Goal: Task Accomplishment & Management: Manage account settings

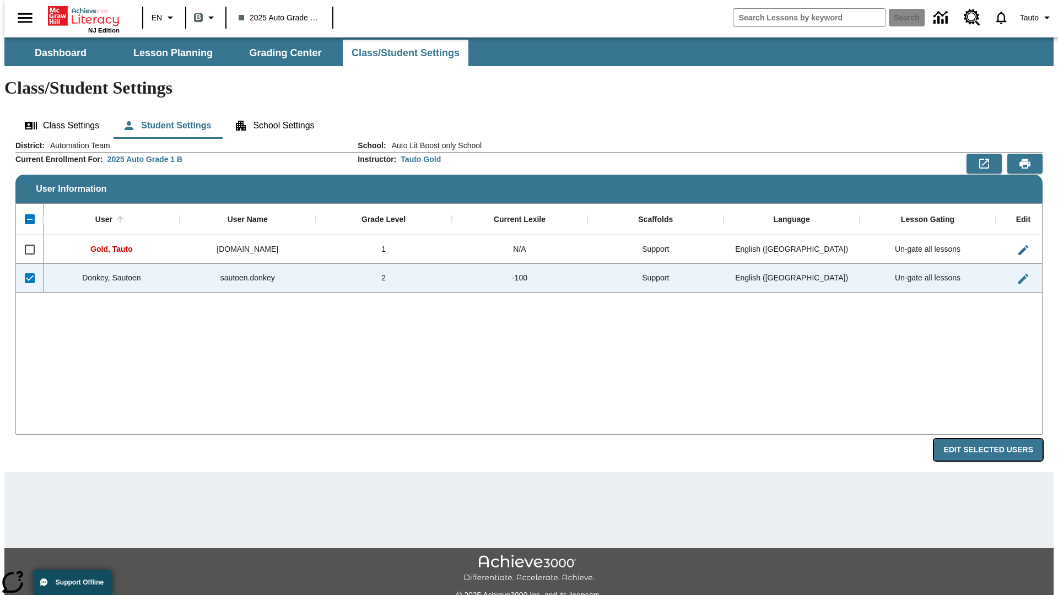
click at [998, 439] on button "Edit Selected Users" at bounding box center [988, 449] width 109 height 21
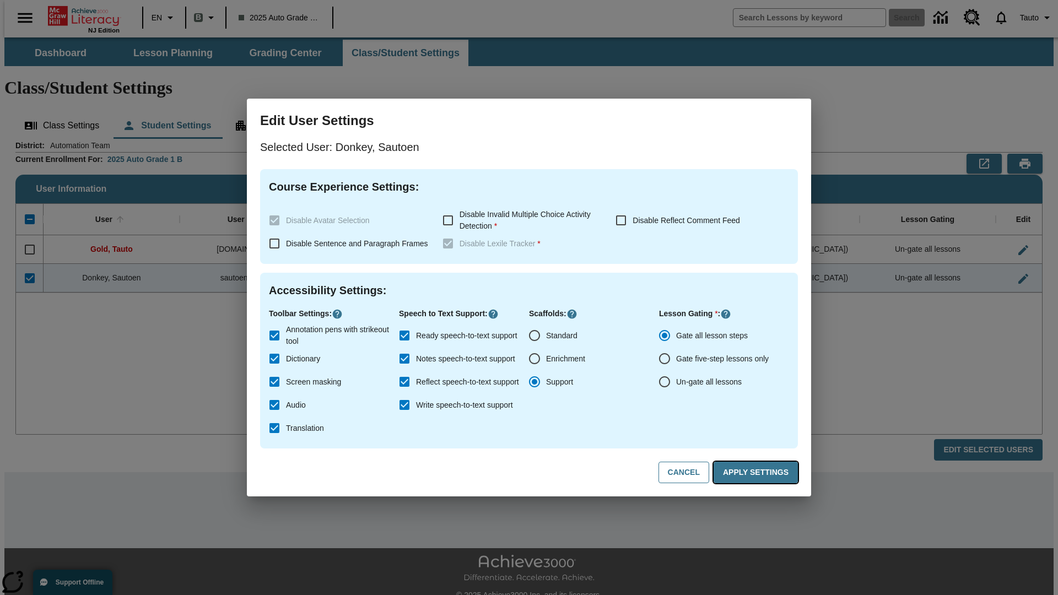
click at [758, 473] on button "Apply Settings" at bounding box center [756, 472] width 84 height 21
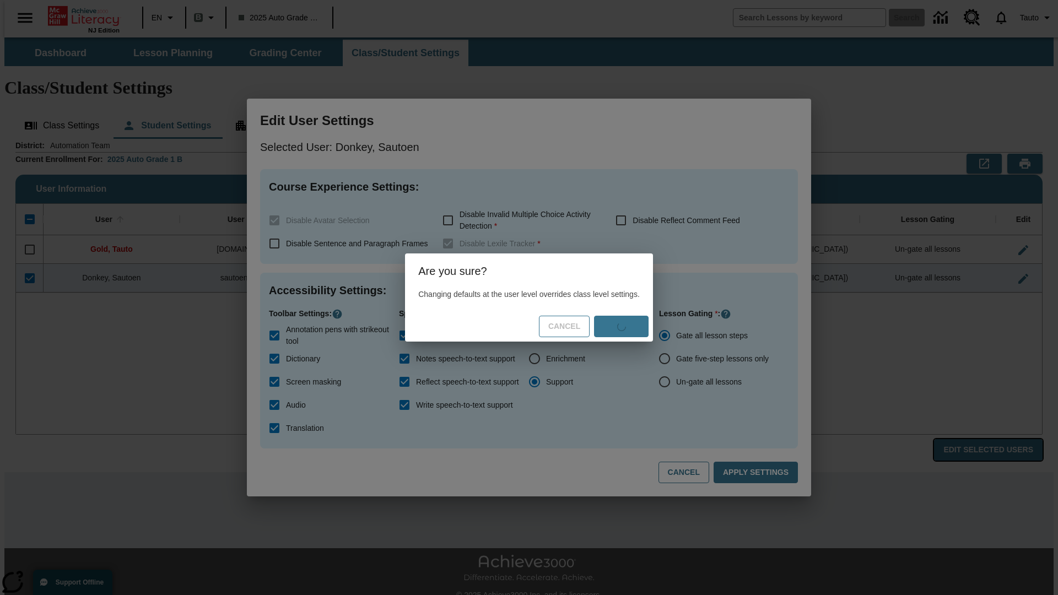
radio input "false"
radio input "true"
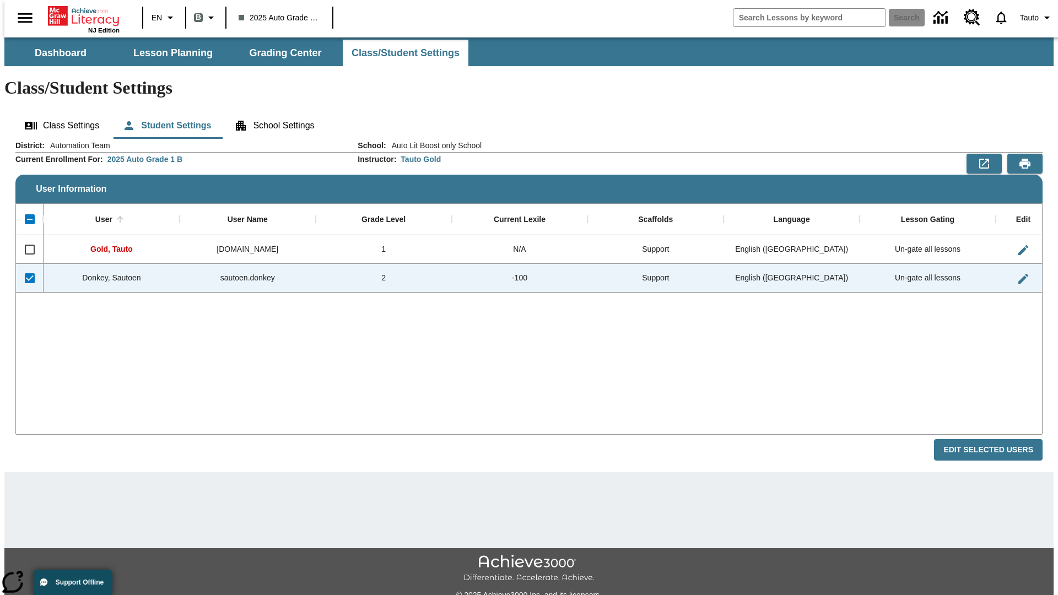
checkbox input "false"
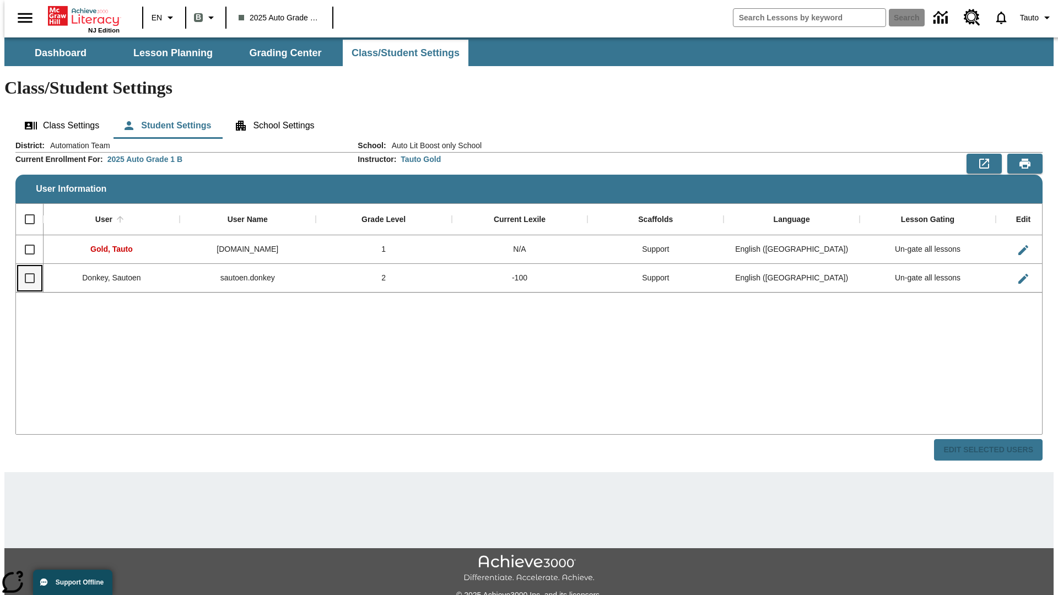
click at [25, 267] on input "Select row" at bounding box center [29, 278] width 23 height 23
checkbox input "true"
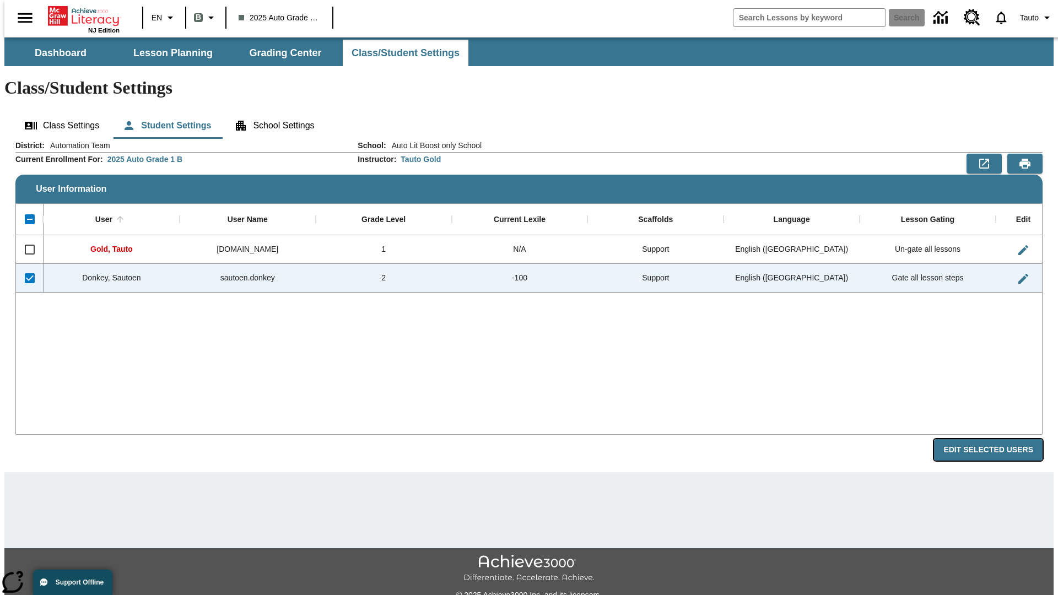
click at [998, 439] on button "Edit Selected Users" at bounding box center [988, 449] width 109 height 21
